Goal: Check status

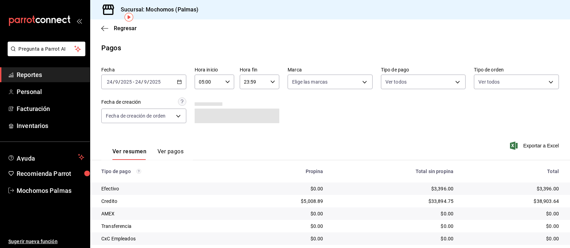
scroll to position [70, 0]
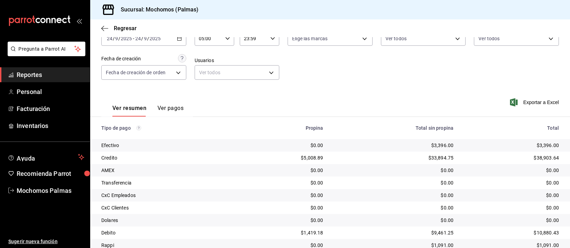
scroll to position [70, 0]
